Goal: Task Accomplishment & Management: Use online tool/utility

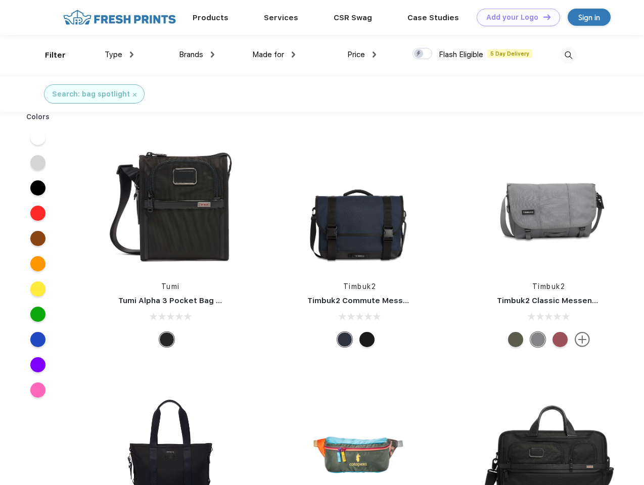
click at [514, 17] on link "Add your Logo Design Tool" at bounding box center [518, 18] width 83 height 18
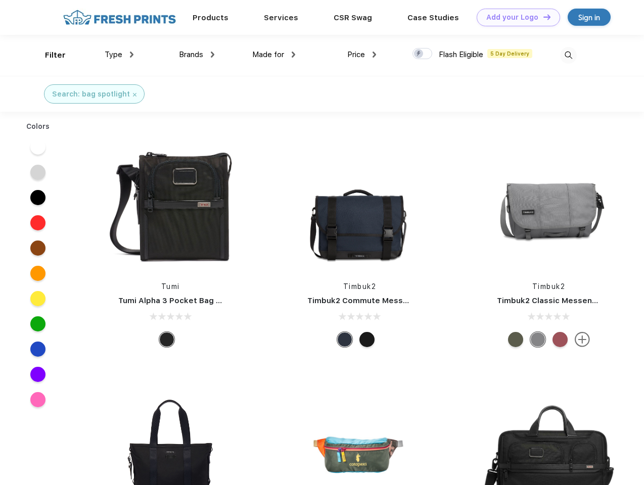
click at [0, 0] on div "Design Tool" at bounding box center [0, 0] width 0 height 0
click at [542, 17] on link "Add your Logo Design Tool" at bounding box center [518, 18] width 83 height 18
click at [49, 55] on div "Filter" at bounding box center [55, 56] width 21 height 12
click at [119, 55] on span "Type" at bounding box center [114, 54] width 18 height 9
click at [197, 55] on span "Brands" at bounding box center [191, 54] width 24 height 9
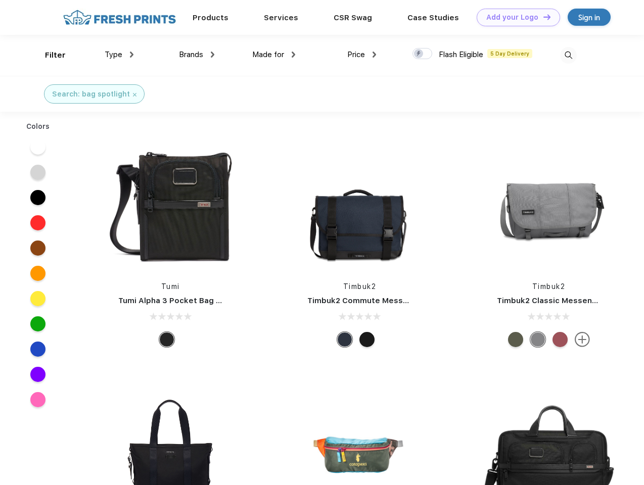
click at [274, 55] on span "Made for" at bounding box center [268, 54] width 32 height 9
click at [362, 55] on span "Price" at bounding box center [356, 54] width 18 height 9
click at [422, 54] on div at bounding box center [422, 53] width 20 height 11
click at [419, 54] on input "checkbox" at bounding box center [415, 51] width 7 height 7
click at [568, 55] on img at bounding box center [568, 55] width 17 height 17
